Goal: Transaction & Acquisition: Purchase product/service

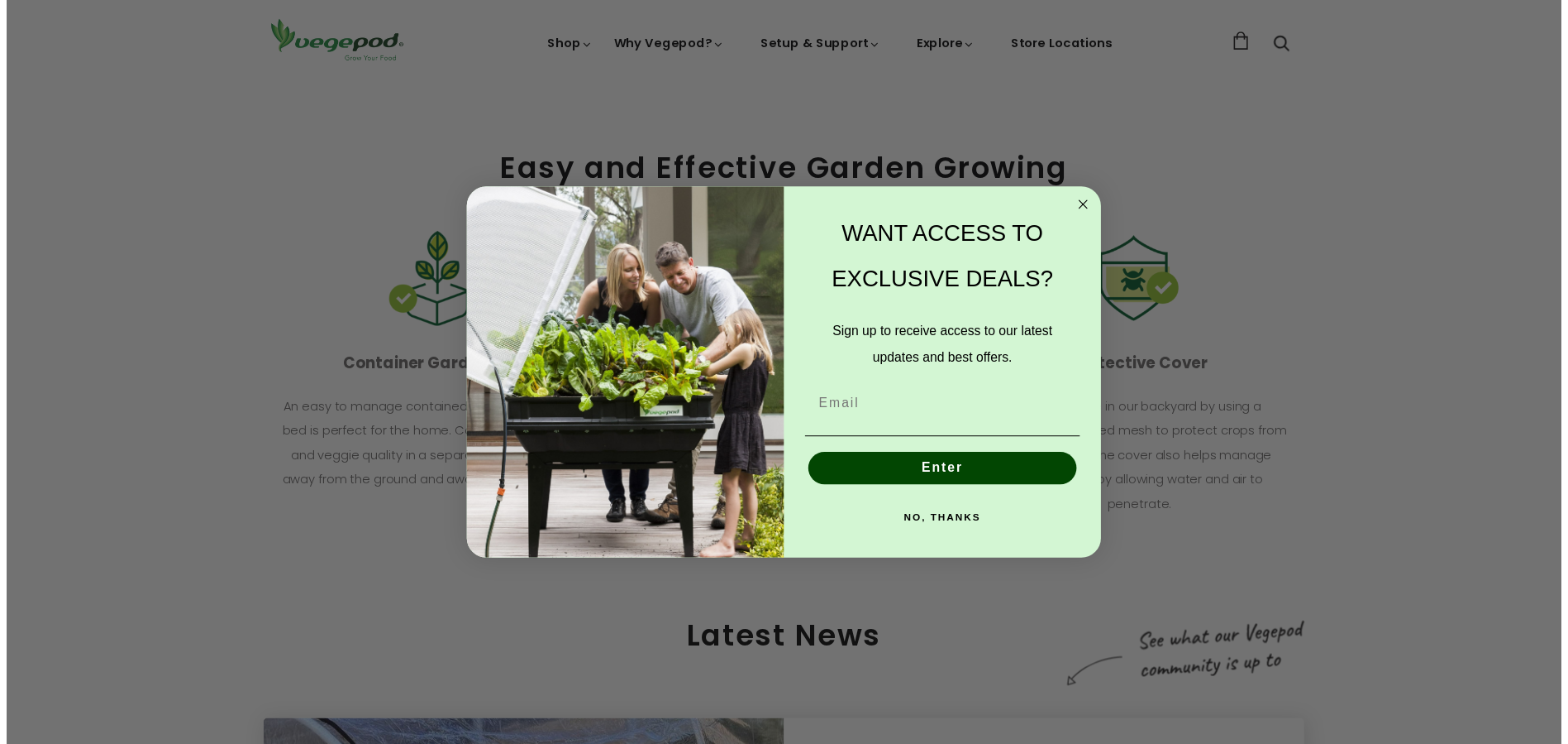
scroll to position [0, 763]
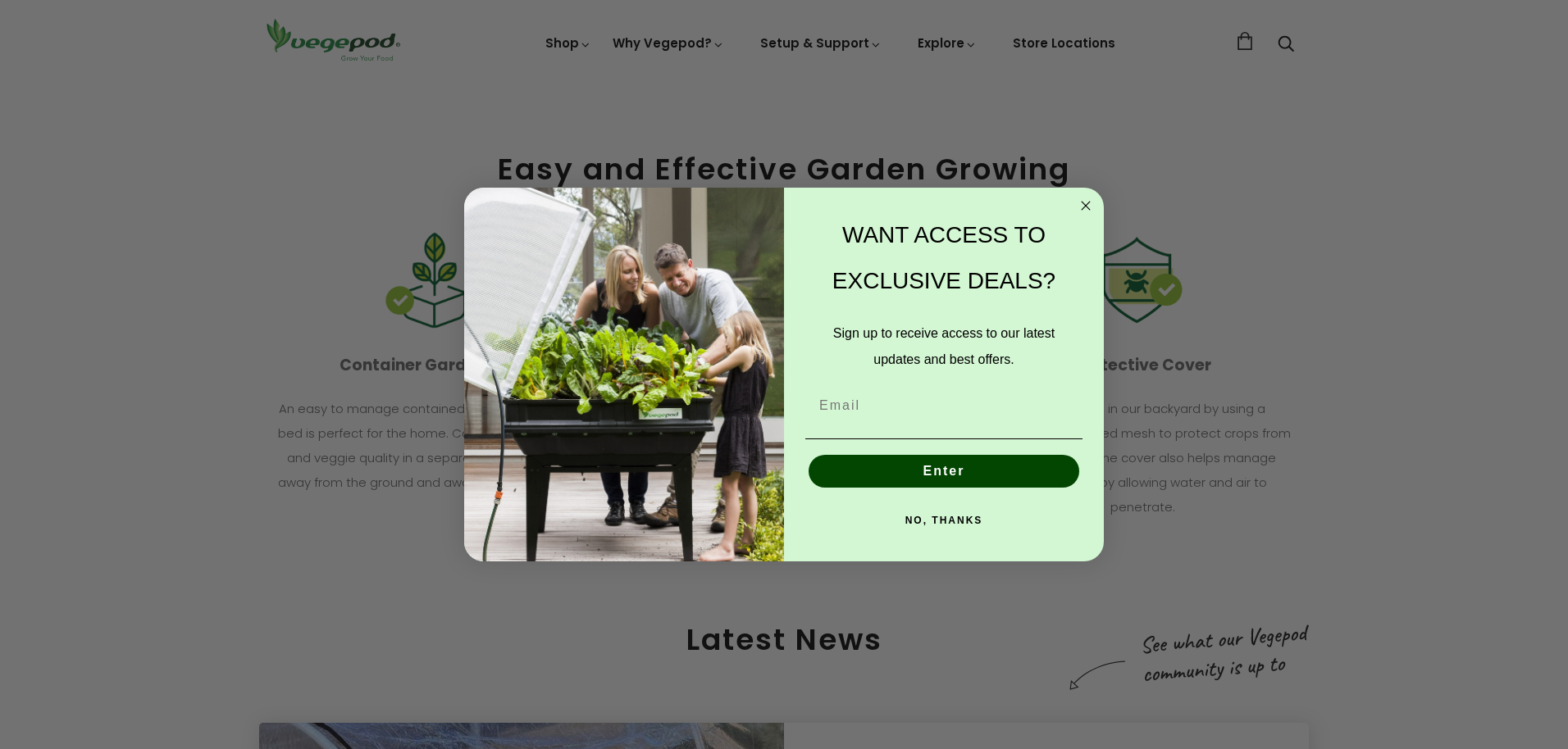
click at [942, 518] on button "NO, THANKS" at bounding box center [943, 520] width 277 height 32
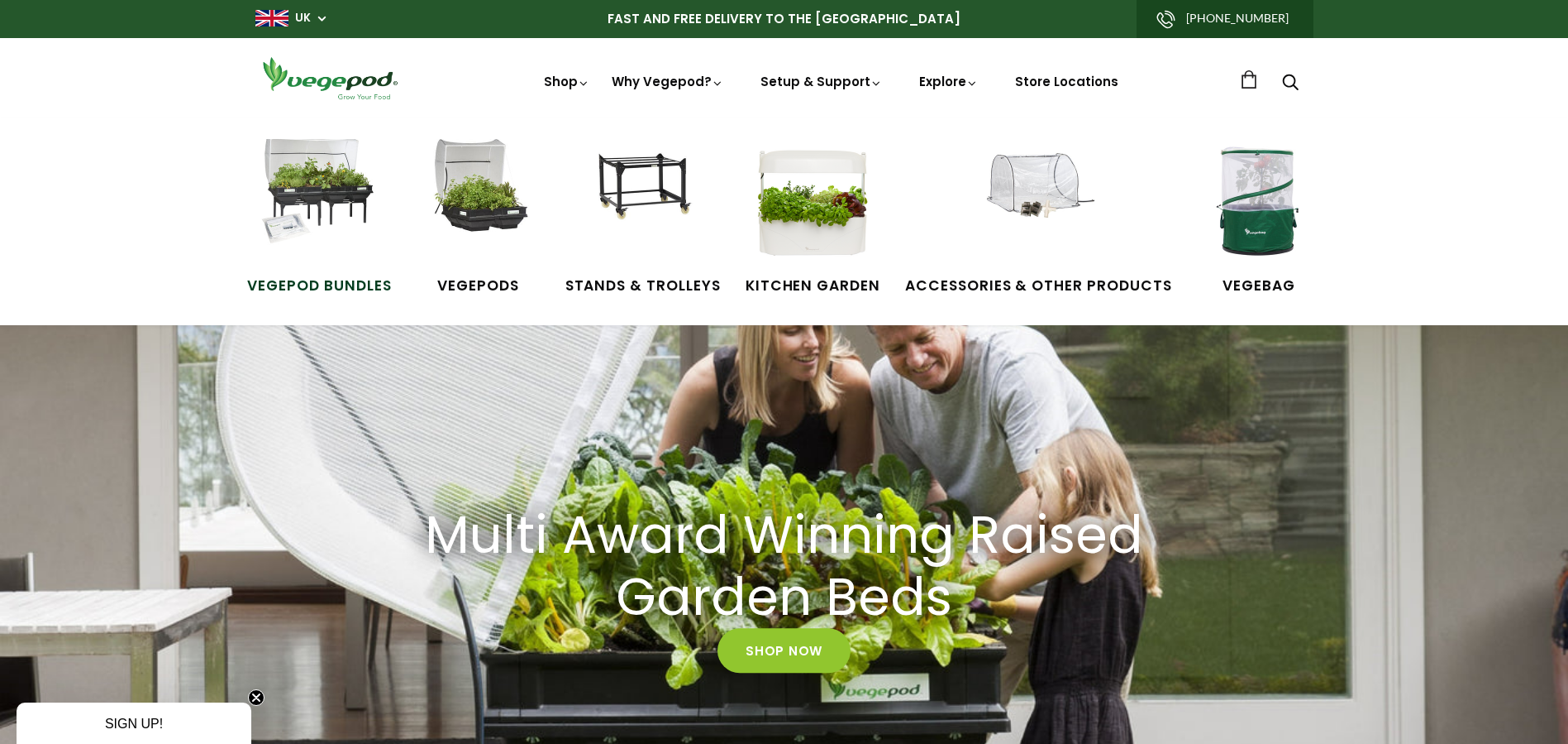
scroll to position [0, 1893]
click at [328, 213] on img at bounding box center [319, 201] width 124 height 124
